Goal: Communication & Community: Ask a question

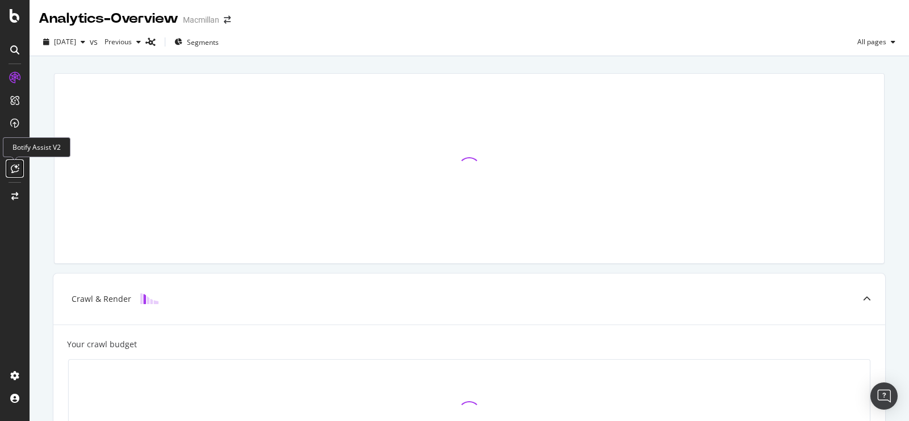
click at [19, 169] on icon at bounding box center [15, 168] width 9 height 9
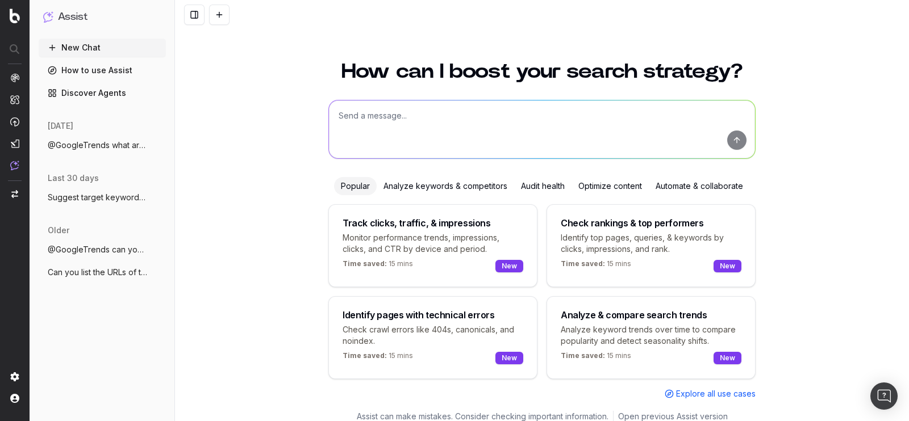
scroll to position [10, 0]
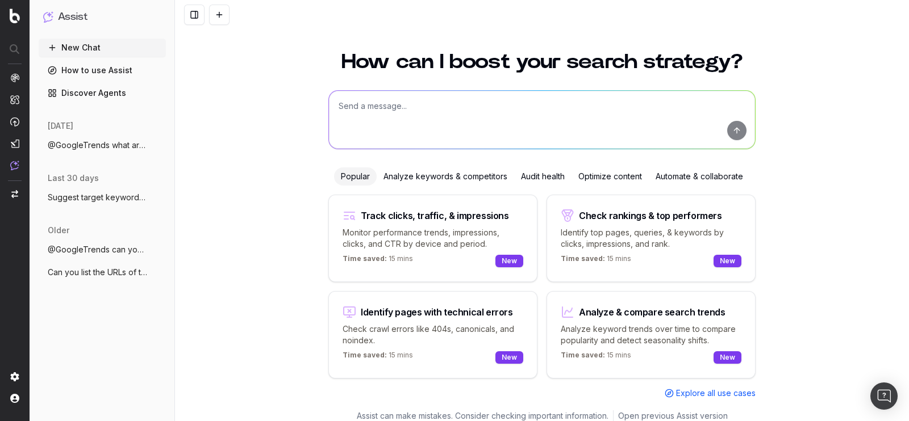
click at [410, 112] on textarea at bounding box center [542, 120] width 426 height 58
paste textarea "https://www.macmillan.org.uk/cancer-information-and-support/breast-cancer/infla…"
type textarea "I want to see the javascript usage of this page https://www.macmillan.org.uk/ca…"
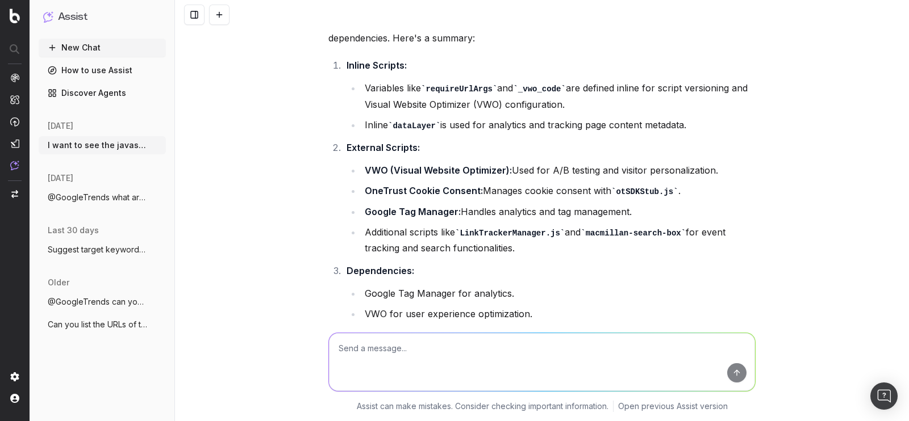
scroll to position [62, 0]
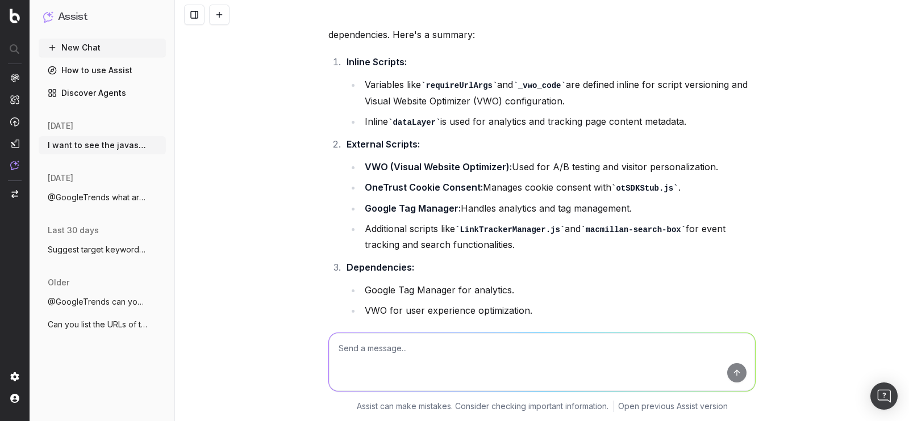
click at [415, 341] on textarea at bounding box center [542, 362] width 426 height 58
type textarea "are the drop downs using javascript"
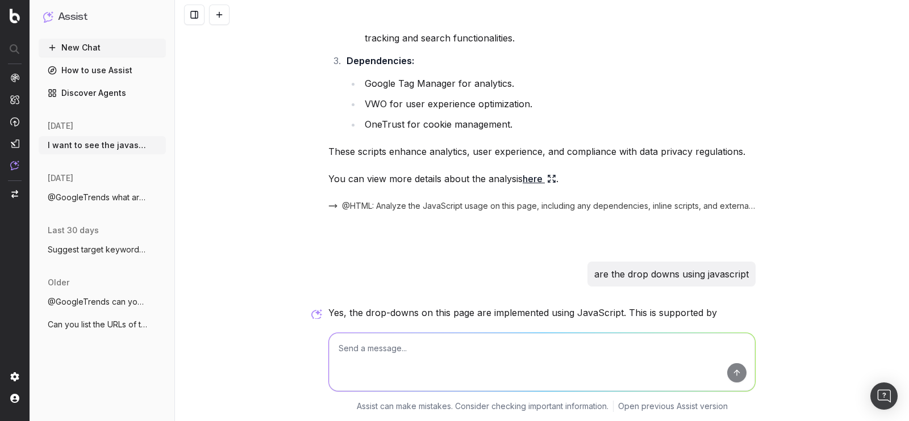
scroll to position [403, 0]
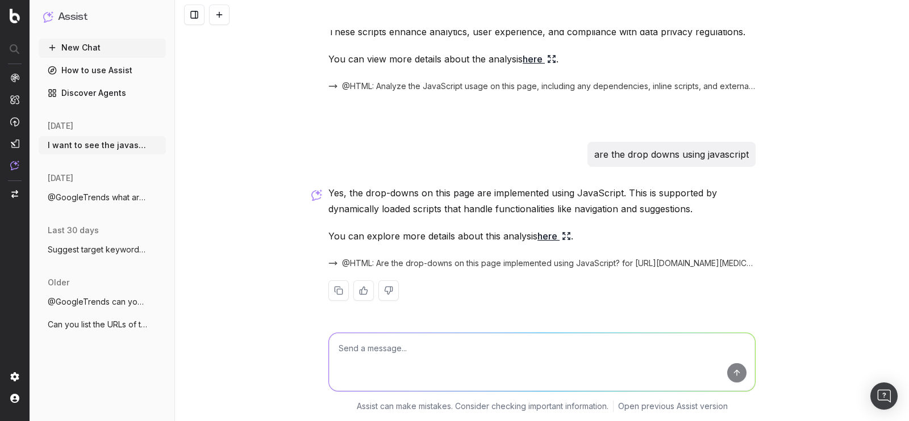
click at [564, 235] on icon at bounding box center [566, 236] width 9 height 9
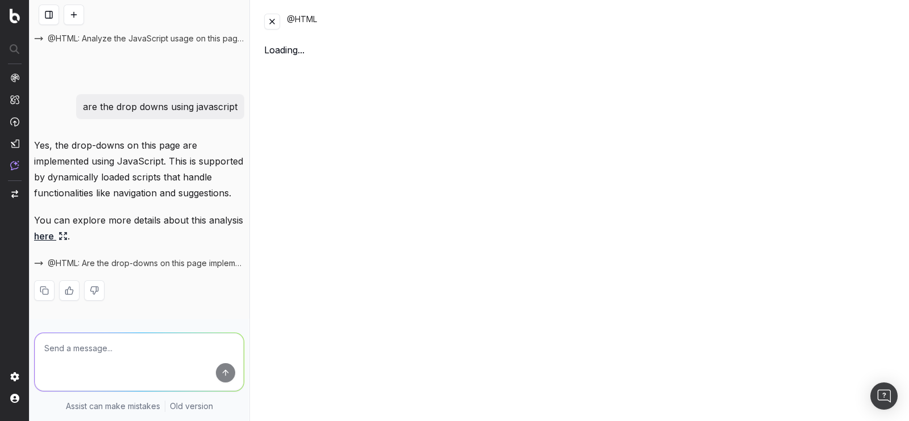
scroll to position [625, 0]
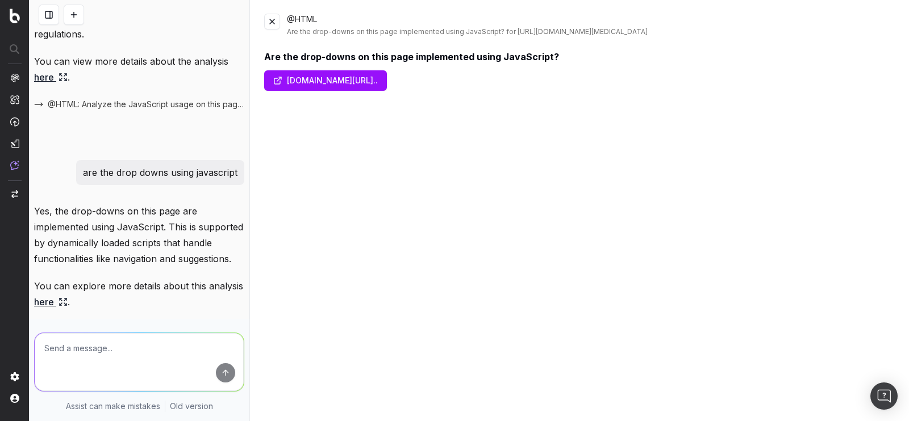
click at [279, 81] on link "www.macmillan.org.uk/cancer-information-and-suppor..." at bounding box center [325, 80] width 123 height 20
